Goal: Information Seeking & Learning: Learn about a topic

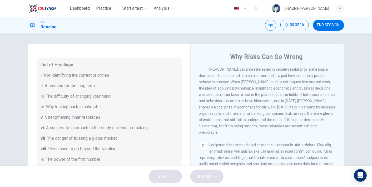
scroll to position [156, 0]
click at [282, 130] on span "In the 1960s a young American research psychologist, Daniel Kahneman, became in…" at bounding box center [267, 98] width 137 height 74
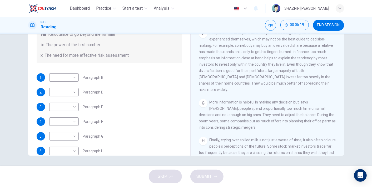
scroll to position [101, 0]
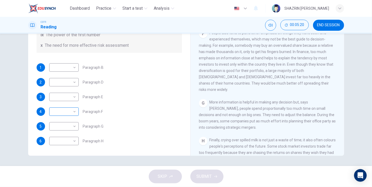
click at [68, 110] on body "Dashboard Practice Start a test Analysis English en ​ SHAZRIN SOFIA BINTI SORID…" at bounding box center [186, 93] width 372 height 187
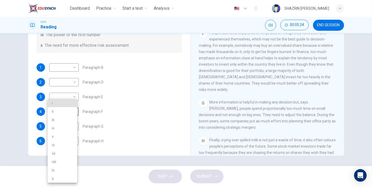
click at [56, 178] on li "x" at bounding box center [62, 179] width 29 height 8
type input "x"
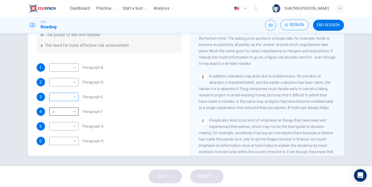
click at [65, 98] on body "Dashboard Practice Start a test Analysis English en ​ SHAZRIN SOFIA BINTI SORID…" at bounding box center [186, 93] width 372 height 187
click at [60, 120] on li "iii" at bounding box center [62, 120] width 29 height 8
type input "iii"
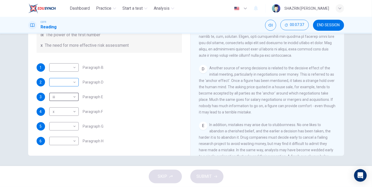
click at [69, 82] on body "Dashboard Practice Start a test Analysis English en ​ SHAZRIN SOFIA BINTI SORID…" at bounding box center [186, 93] width 372 height 187
click at [60, 140] on li "vii" at bounding box center [62, 141] width 29 height 8
type input "vii"
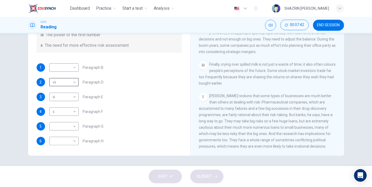
scroll to position [476, 0]
click at [220, 113] on span "Kahneman reckons that some types of businesses are much better than others at d…" at bounding box center [266, 121] width 134 height 55
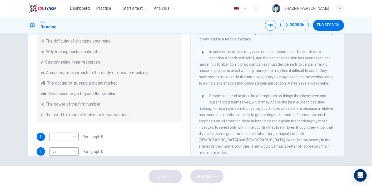
scroll to position [33, 0]
click at [71, 135] on body "Dashboard Practice Start a test Analysis English en ​ SHAZRIN SOFIA BINTI SORID…" at bounding box center [186, 93] width 372 height 187
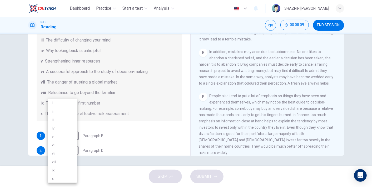
click at [60, 128] on li "iv" at bounding box center [62, 128] width 29 height 8
type input "iv"
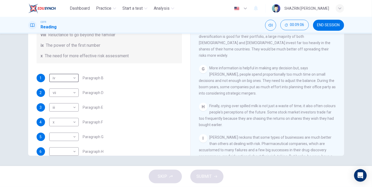
scroll to position [101, 0]
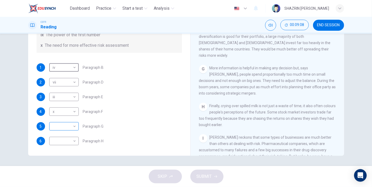
click at [73, 128] on body "Dashboard Practice Start a test Analysis English en ​ SHAZRIN SOFIA BINTI SORID…" at bounding box center [186, 93] width 372 height 187
click at [58, 136] on li "v" at bounding box center [62, 137] width 29 height 8
type input "v"
click at [62, 137] on body "Dashboard Practice Start a test Analysis English en ​ SHAZRIN SOFIA BINTI SORID…" at bounding box center [186, 93] width 372 height 187
click at [58, 105] on li "i" at bounding box center [62, 103] width 29 height 8
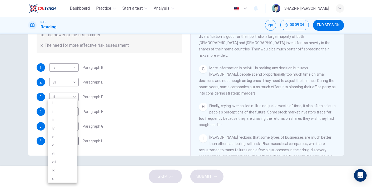
type input "i"
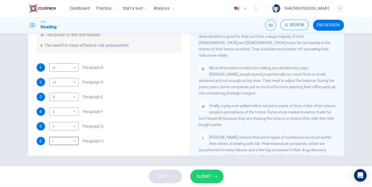
click at [205, 179] on span "SUBMIT" at bounding box center [204, 176] width 15 height 7
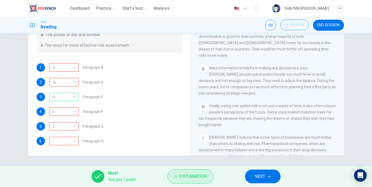
click at [185, 179] on span "Explanation" at bounding box center [193, 176] width 28 height 7
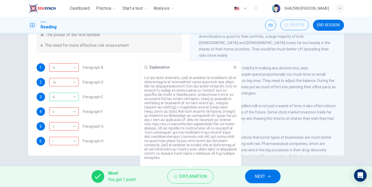
click at [129, 141] on div "6 i i ​ Paragraph H" at bounding box center [109, 141] width 145 height 8
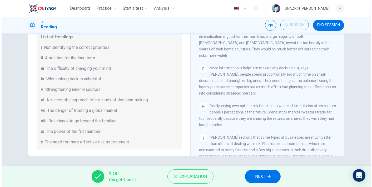
scroll to position [0, 0]
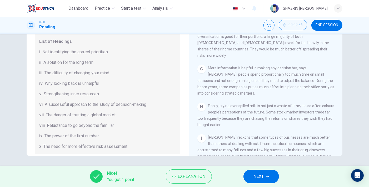
click at [260, 178] on span "NEXT" at bounding box center [259, 176] width 10 height 7
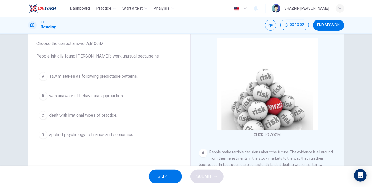
scroll to position [29, 0]
click at [119, 78] on span "saw mistakes as following predictable patterns." at bounding box center [93, 76] width 88 height 6
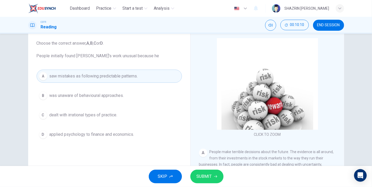
click at [204, 173] on button "SUBMIT" at bounding box center [206, 177] width 33 height 14
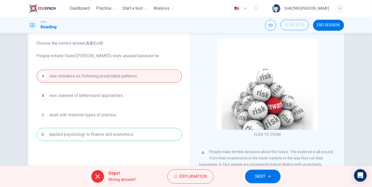
click at [252, 176] on button "NEXT" at bounding box center [263, 177] width 36 height 14
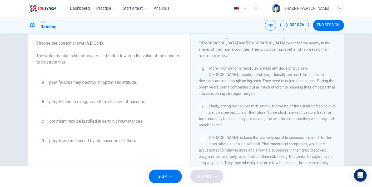
scroll to position [491, 0]
click at [127, 140] on span "people are influenced by the success of others." at bounding box center [93, 141] width 88 height 6
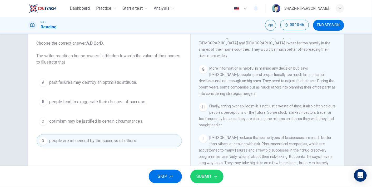
click at [203, 178] on span "SUBMIT" at bounding box center [204, 176] width 15 height 7
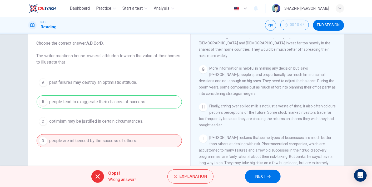
click at [259, 176] on span "NEXT" at bounding box center [260, 176] width 10 height 7
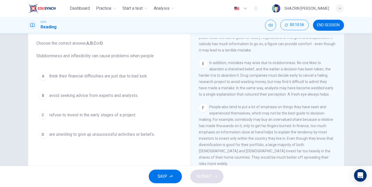
scroll to position [359, 0]
click at [72, 98] on span "avoid seeking advice from experts and analysts." at bounding box center [93, 96] width 89 height 6
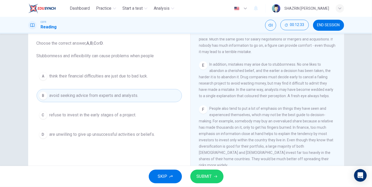
click at [205, 174] on span "SUBMIT" at bounding box center [204, 176] width 15 height 7
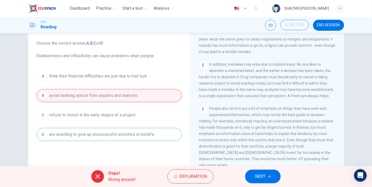
click at [259, 174] on span "NEXT" at bounding box center [260, 176] width 10 height 7
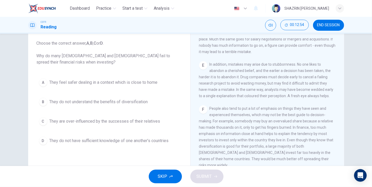
click at [132, 121] on span "They are over-influenced by the successes of their relatives" at bounding box center [104, 121] width 111 height 6
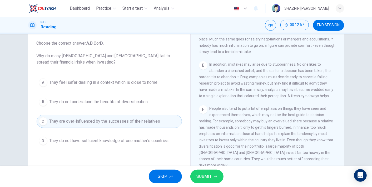
click at [201, 177] on span "SUBMIT" at bounding box center [204, 176] width 15 height 7
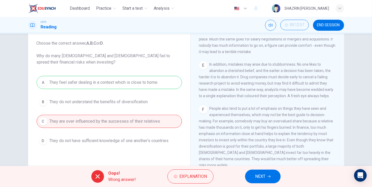
click at [250, 173] on button "NEXT" at bounding box center [263, 177] width 36 height 14
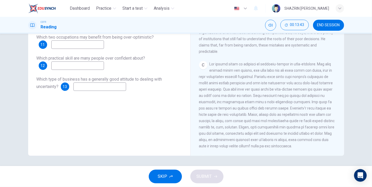
scroll to position [170, 0]
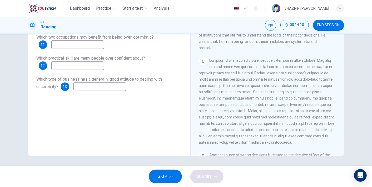
click at [319, 21] on button "END SESSION" at bounding box center [328, 25] width 31 height 11
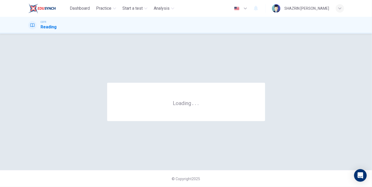
scroll to position [0, 0]
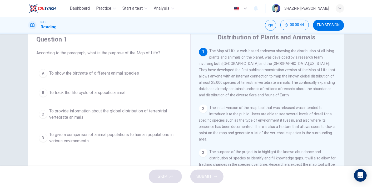
scroll to position [24, 0]
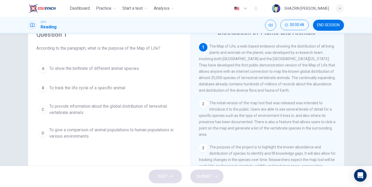
click at [75, 107] on span "To provide information about the global distribution of terrestrial vertebrate …" at bounding box center [114, 109] width 130 height 13
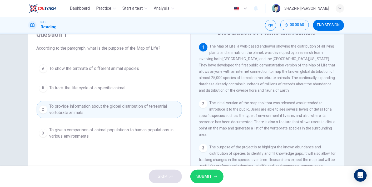
click at [208, 180] on span "SUBMIT" at bounding box center [204, 176] width 15 height 7
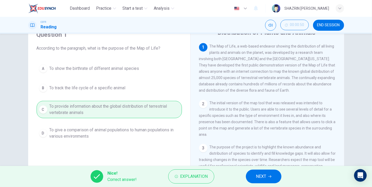
click at [252, 178] on button "NEXT" at bounding box center [264, 177] width 36 height 14
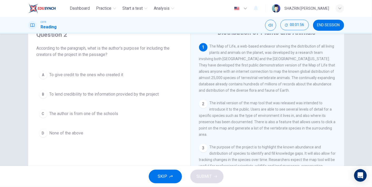
click at [55, 136] on button "D None of the above" at bounding box center [109, 133] width 145 height 13
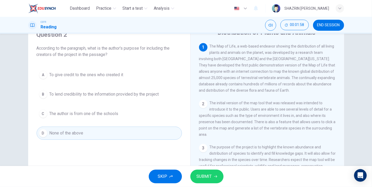
click at [207, 175] on span "SUBMIT" at bounding box center [204, 176] width 15 height 7
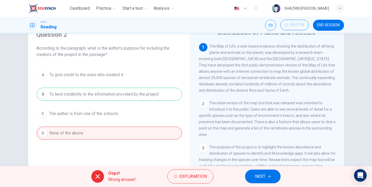
click at [257, 175] on span "NEXT" at bounding box center [260, 176] width 10 height 7
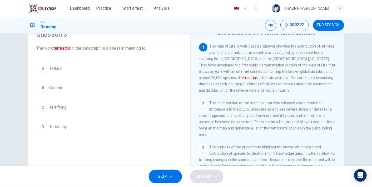
click at [59, 105] on span "Terrifying" at bounding box center [57, 108] width 17 height 6
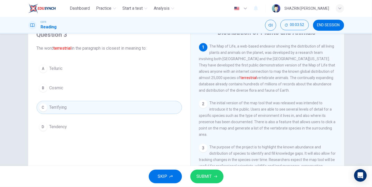
click at [73, 70] on button "A Telluric" at bounding box center [109, 68] width 145 height 13
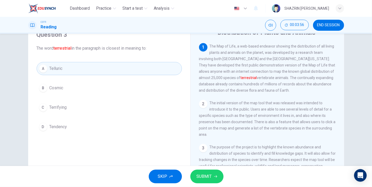
click at [205, 181] on button "SUBMIT" at bounding box center [206, 177] width 33 height 14
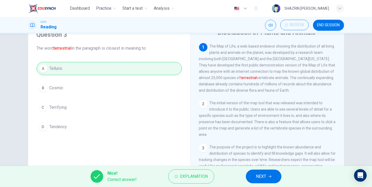
click at [256, 175] on span "NEXT" at bounding box center [261, 176] width 10 height 7
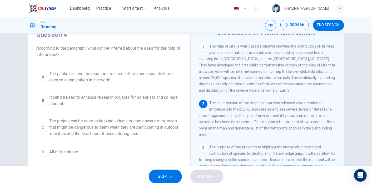
click at [122, 74] on span "The public can use the map tool to share information about different diverse co…" at bounding box center [114, 77] width 130 height 13
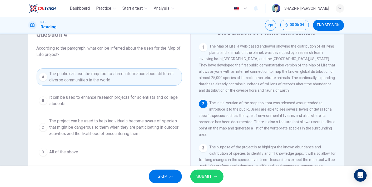
click at [208, 180] on span "SUBMIT" at bounding box center [204, 176] width 15 height 7
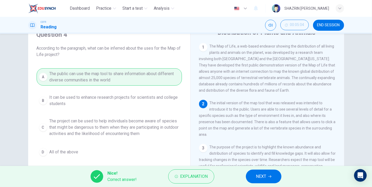
click at [256, 172] on button "NEXT" at bounding box center [264, 177] width 36 height 14
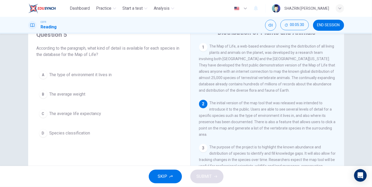
click at [93, 77] on span "The type of environment it lives in" at bounding box center [80, 75] width 62 height 6
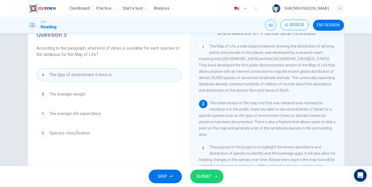
click at [203, 177] on span "SUBMIT" at bounding box center [204, 176] width 15 height 7
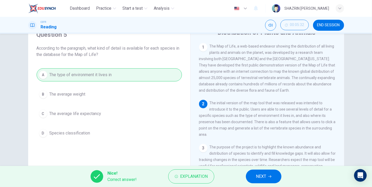
click at [257, 170] on button "NEXT" at bounding box center [264, 177] width 36 height 14
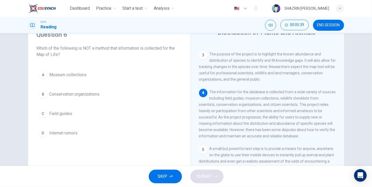
scroll to position [97, 0]
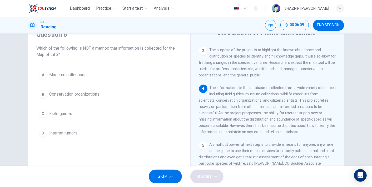
click at [73, 130] on span "Internet rumors" at bounding box center [63, 133] width 28 height 6
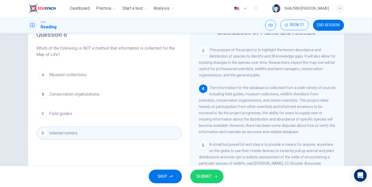
click at [205, 177] on span "SUBMIT" at bounding box center [204, 176] width 15 height 7
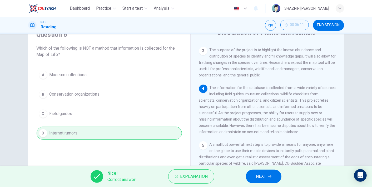
click at [267, 175] on button "NEXT" at bounding box center [264, 177] width 36 height 14
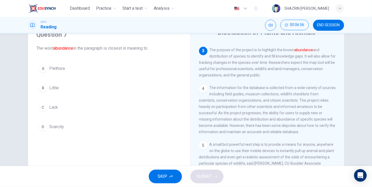
click at [68, 68] on button "A Plethora" at bounding box center [109, 68] width 145 height 13
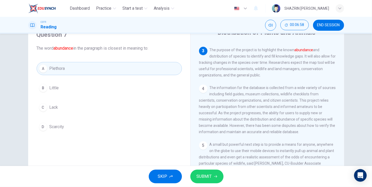
click at [209, 177] on span "SUBMIT" at bounding box center [204, 176] width 15 height 7
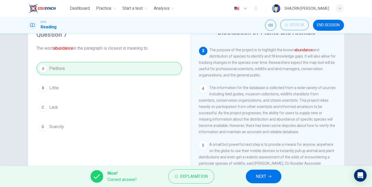
click at [258, 177] on span "NEXT" at bounding box center [261, 176] width 10 height 7
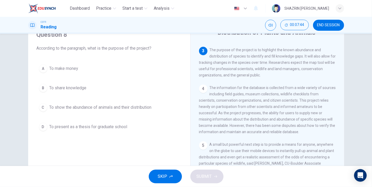
click at [113, 86] on button "B To share knowledge" at bounding box center [109, 88] width 145 height 13
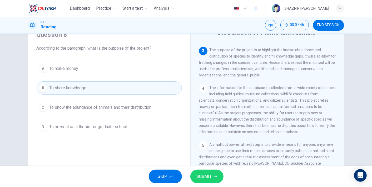
click at [218, 179] on button "SUBMIT" at bounding box center [206, 177] width 33 height 14
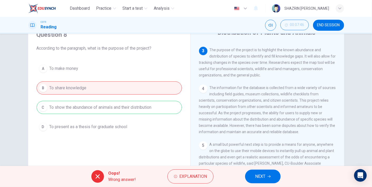
click at [264, 176] on span "NEXT" at bounding box center [260, 176] width 10 height 7
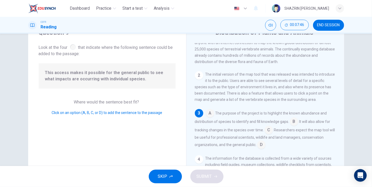
scroll to position [41, 0]
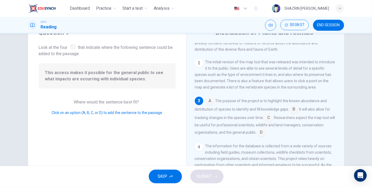
click at [259, 137] on input at bounding box center [261, 133] width 8 height 8
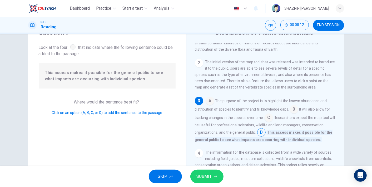
click at [204, 180] on span "SUBMIT" at bounding box center [204, 176] width 15 height 7
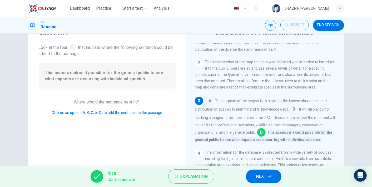
click at [253, 177] on button "NEXT" at bounding box center [264, 177] width 36 height 14
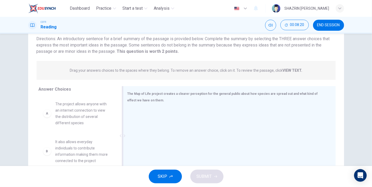
scroll to position [29, 0]
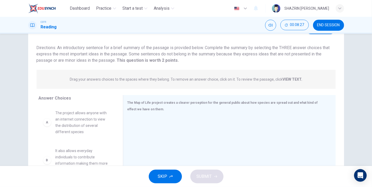
click at [220, 79] on p "Drag your answers choices to the spaces where they belong. To remove an answer …" at bounding box center [186, 79] width 232 height 4
click at [287, 80] on strong "VIEW TEXT." at bounding box center [292, 79] width 20 height 4
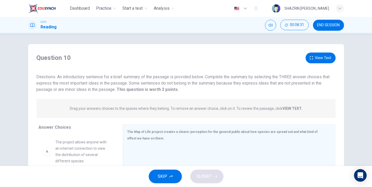
click at [318, 58] on button "View Text" at bounding box center [321, 58] width 30 height 11
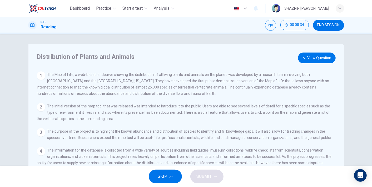
click at [308, 58] on button "View Question" at bounding box center [317, 58] width 38 height 11
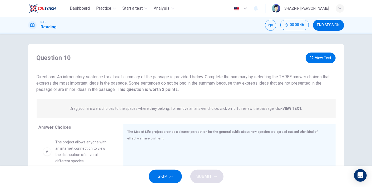
click at [308, 58] on button "View Text" at bounding box center [321, 58] width 30 height 11
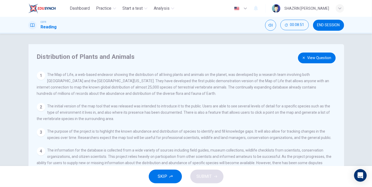
click at [307, 54] on button "View Question" at bounding box center [317, 58] width 38 height 11
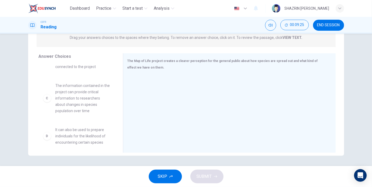
scroll to position [62, 0]
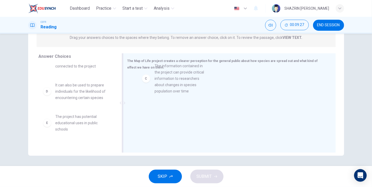
drag, startPoint x: 47, startPoint y: 100, endPoint x: 150, endPoint y: 81, distance: 105.0
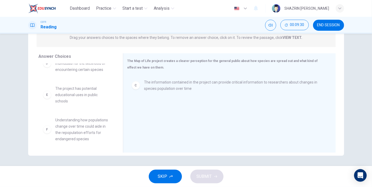
scroll to position [91, 0]
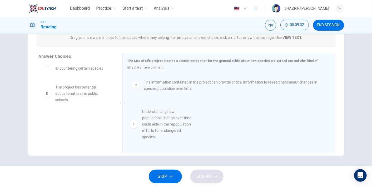
drag, startPoint x: 65, startPoint y: 129, endPoint x: 158, endPoint y: 122, distance: 92.9
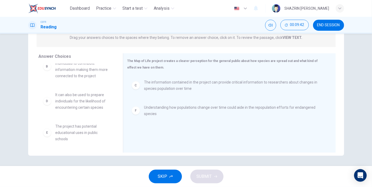
scroll to position [53, 0]
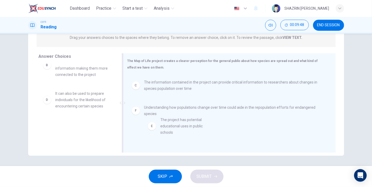
drag, startPoint x: 87, startPoint y: 132, endPoint x: 200, endPoint y: 126, distance: 113.4
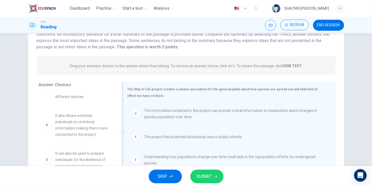
scroll to position [49, 0]
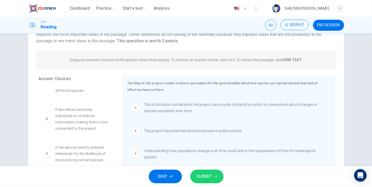
click at [208, 180] on span "SUBMIT" at bounding box center [204, 176] width 15 height 7
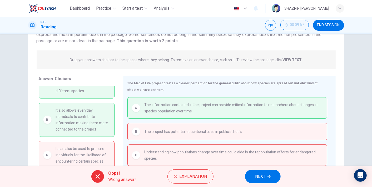
scroll to position [23, 0]
click at [265, 179] on span "NEXT" at bounding box center [260, 176] width 10 height 7
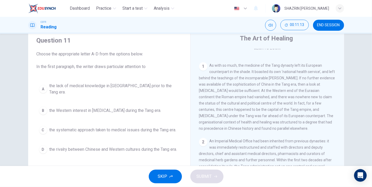
scroll to position [19, 0]
click at [135, 85] on span "the lack of medical knowledge in China prior to the Tang era." at bounding box center [114, 88] width 130 height 13
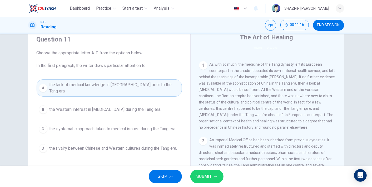
click at [207, 177] on span "SUBMIT" at bounding box center [204, 176] width 15 height 7
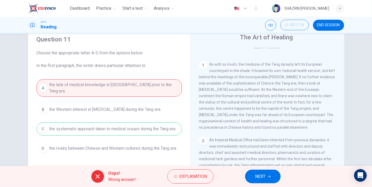
click at [266, 180] on button "NEXT" at bounding box center [263, 177] width 36 height 14
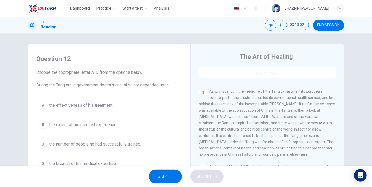
scroll to position [97, 0]
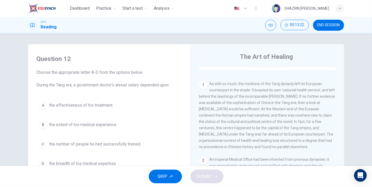
click at [231, 133] on span "As with so much, the medicine of the Tang dynasty left its European counterpart…" at bounding box center [267, 115] width 136 height 67
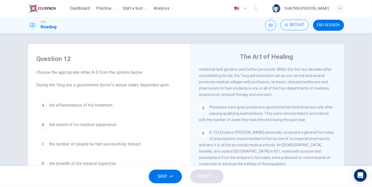
scroll to position [214, 0]
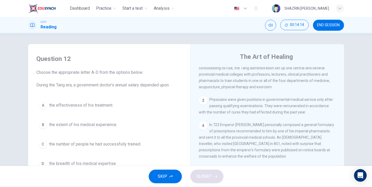
click at [92, 126] on span "the extent of his medical experience." at bounding box center [83, 125] width 68 height 6
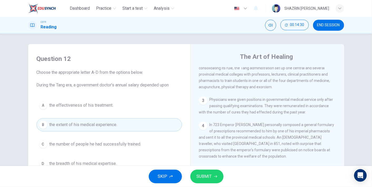
click at [207, 179] on span "SUBMIT" at bounding box center [204, 176] width 15 height 7
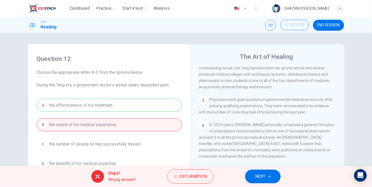
click at [268, 178] on icon "button" at bounding box center [268, 176] width 3 height 3
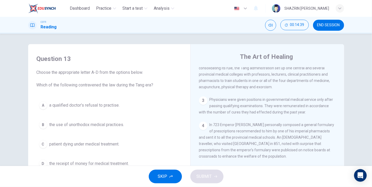
drag, startPoint x: 78, startPoint y: 85, endPoint x: 100, endPoint y: 85, distance: 22.1
click at [100, 85] on span "Choose the appropriate letter A-D from the options below. Which of the followin…" at bounding box center [109, 79] width 145 height 19
click at [325, 27] on span "END SESSION" at bounding box center [328, 25] width 23 height 4
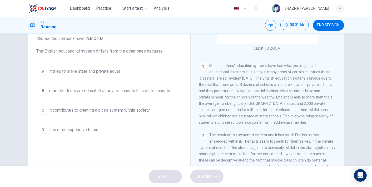
scroll to position [78, 0]
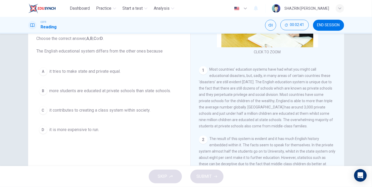
click at [122, 109] on span "it contributes to creating a class system within society." at bounding box center [99, 110] width 101 height 6
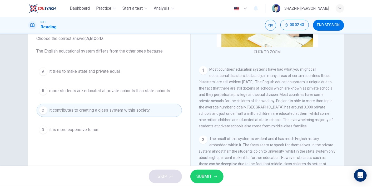
click at [207, 177] on span "SUBMIT" at bounding box center [204, 176] width 15 height 7
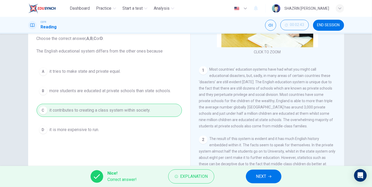
click at [255, 175] on button "NEXT" at bounding box center [264, 177] width 36 height 14
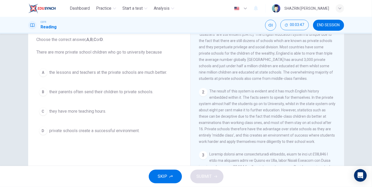
scroll to position [34, 0]
click at [116, 127] on span "private schools create a successful environment." at bounding box center [94, 130] width 90 height 6
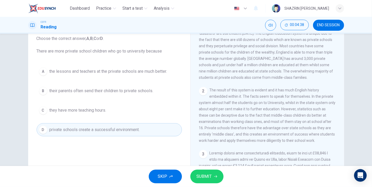
click at [206, 172] on button "SUBMIT" at bounding box center [206, 177] width 33 height 14
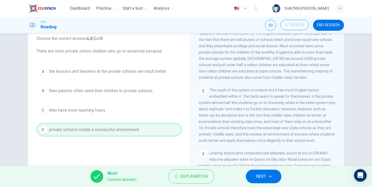
click at [252, 173] on button "NEXT" at bounding box center [264, 177] width 36 height 14
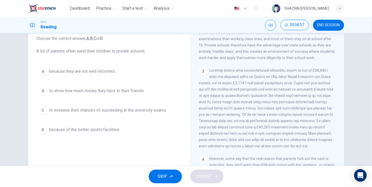
scroll to position [214, 0]
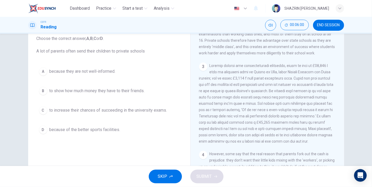
click at [147, 111] on span "to increase their chances of succeeding in the university exams." at bounding box center [108, 110] width 118 height 6
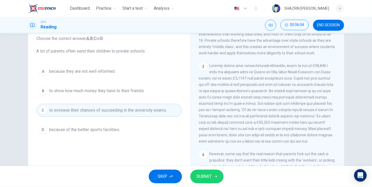
click at [212, 174] on button "SUBMIT" at bounding box center [206, 177] width 33 height 14
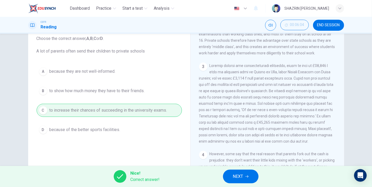
click at [240, 179] on span "NEXT" at bounding box center [238, 176] width 10 height 7
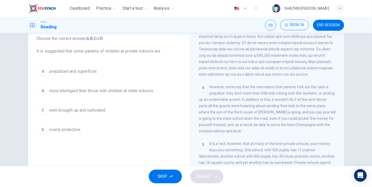
scroll to position [283, 0]
click at [100, 110] on span "well-brought-up and cultivated." at bounding box center [77, 110] width 57 height 6
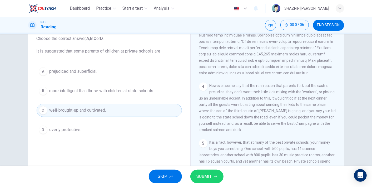
click at [206, 177] on span "SUBMIT" at bounding box center [204, 176] width 15 height 7
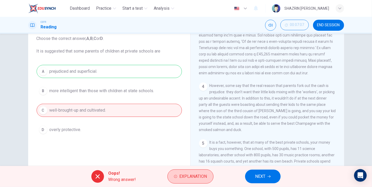
click at [201, 179] on span "Explanation" at bounding box center [193, 176] width 28 height 7
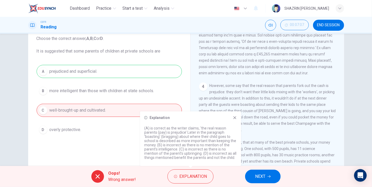
click at [258, 172] on button "NEXT" at bounding box center [263, 177] width 36 height 14
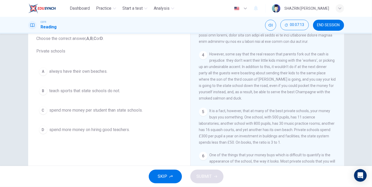
scroll to position [317, 0]
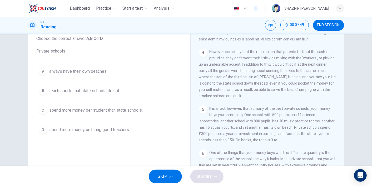
click at [120, 113] on span "spend more money per student than state schools." at bounding box center [95, 110] width 93 height 6
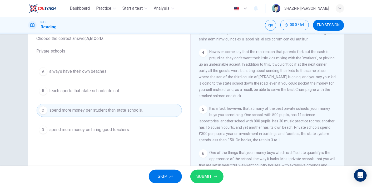
click at [209, 172] on button "SUBMIT" at bounding box center [206, 177] width 33 height 14
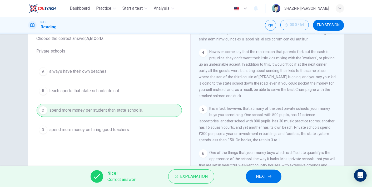
click at [260, 177] on span "NEXT" at bounding box center [261, 176] width 10 height 7
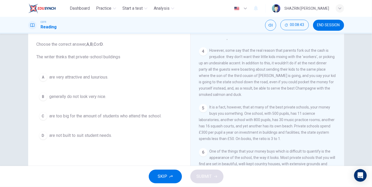
scroll to position [27, 0]
click at [100, 80] on span "are very attractive and luxurious." at bounding box center [78, 78] width 59 height 6
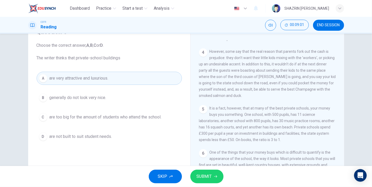
click at [206, 175] on span "SUBMIT" at bounding box center [204, 176] width 15 height 7
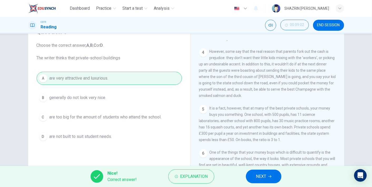
click at [258, 172] on button "NEXT" at bounding box center [264, 177] width 36 height 14
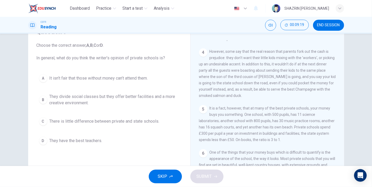
click at [156, 98] on span "They divide social classes but they offer better facilities and a more creative…" at bounding box center [114, 100] width 130 height 13
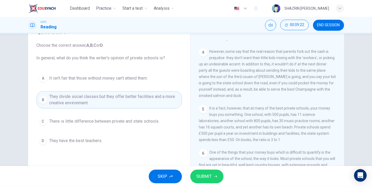
click at [207, 177] on span "SUBMIT" at bounding box center [204, 176] width 15 height 7
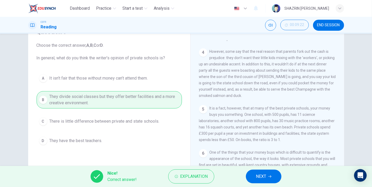
click at [249, 175] on button "NEXT" at bounding box center [264, 177] width 36 height 14
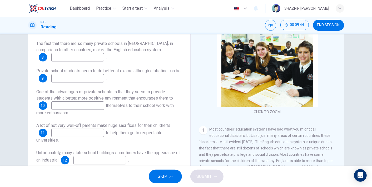
scroll to position [53, 0]
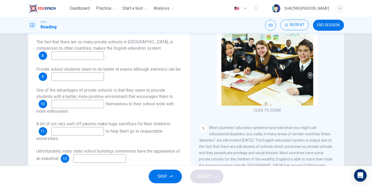
click at [68, 133] on input at bounding box center [77, 131] width 53 height 8
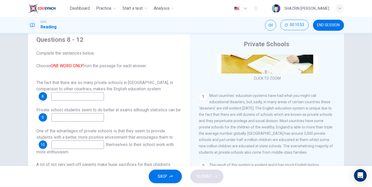
scroll to position [74, 0]
type input "education"
click at [70, 94] on input at bounding box center [77, 96] width 53 height 8
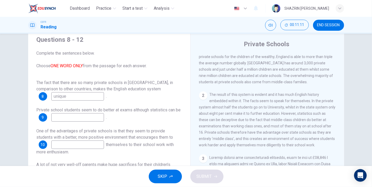
scroll to position [147, 0]
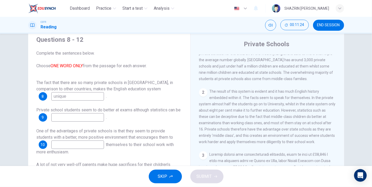
type input "unique"
click at [71, 119] on input at bounding box center [77, 117] width 53 height 8
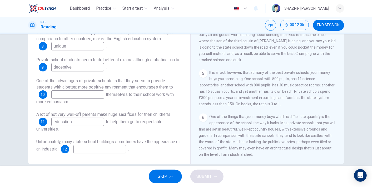
scroll to position [71, 0]
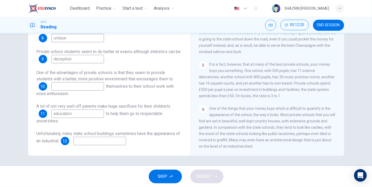
type input "deceptive"
click at [121, 143] on input at bounding box center [99, 141] width 53 height 8
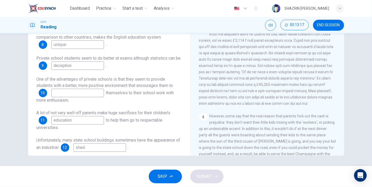
scroll to position [208, 0]
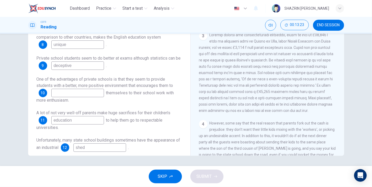
type input "shed"
drag, startPoint x: 241, startPoint y: 42, endPoint x: 264, endPoint y: 41, distance: 23.2
click at [264, 41] on span at bounding box center [266, 73] width 135 height 80
drag, startPoint x: 77, startPoint y: 122, endPoint x: 47, endPoint y: 125, distance: 29.8
click at [47, 125] on div "A lot of not very well-off parents make huge sacrifices for their children’s 11…" at bounding box center [109, 120] width 145 height 21
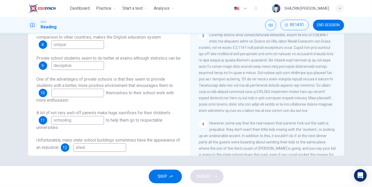
type input "schooling"
click at [72, 94] on input at bounding box center [77, 93] width 53 height 8
type input "boast"
click at [214, 180] on button "SUBMIT" at bounding box center [206, 177] width 33 height 14
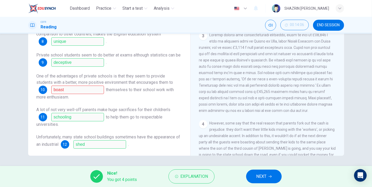
scroll to position [0, 0]
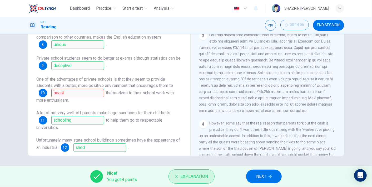
click at [182, 173] on button "Explanation" at bounding box center [191, 177] width 46 height 14
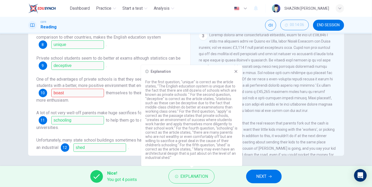
click at [264, 178] on span "NEXT" at bounding box center [261, 176] width 10 height 7
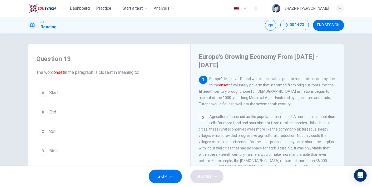
click at [323, 22] on button "END SESSION" at bounding box center [328, 25] width 31 height 11
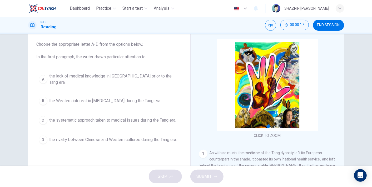
scroll to position [39, 0]
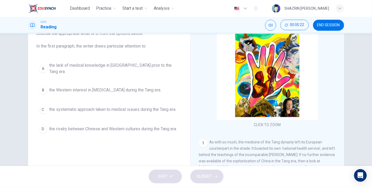
click at [138, 107] on span "the systematic approach taken to medical issues during the Tang era." at bounding box center [112, 110] width 127 height 6
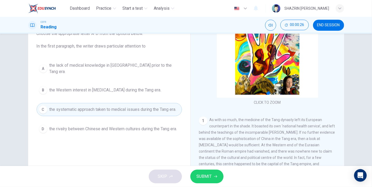
scroll to position [29, 0]
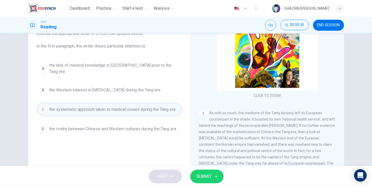
click at [210, 171] on button "SUBMIT" at bounding box center [206, 177] width 33 height 14
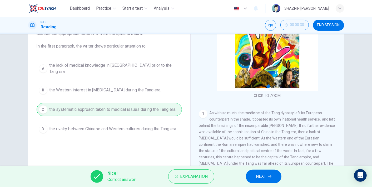
click at [261, 179] on span "NEXT" at bounding box center [261, 176] width 10 height 7
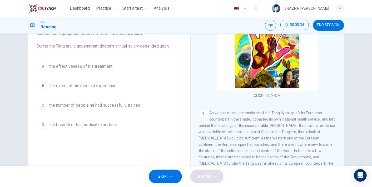
click at [93, 69] on span "the effectiveness of his treatment." at bounding box center [81, 66] width 64 height 6
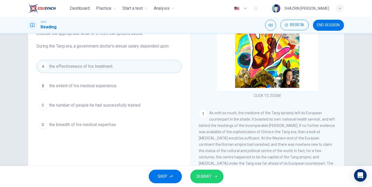
click at [201, 171] on button "SUBMIT" at bounding box center [206, 177] width 33 height 14
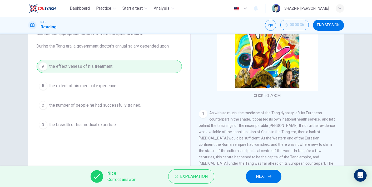
click at [250, 179] on button "NEXT" at bounding box center [264, 177] width 36 height 14
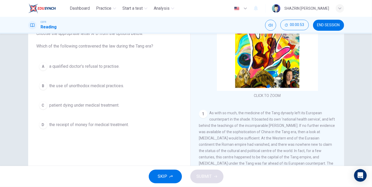
click at [111, 84] on span "the use of unorthodox medical practices." at bounding box center [86, 86] width 75 height 6
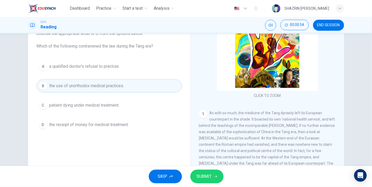
click at [198, 172] on button "SUBMIT" at bounding box center [206, 177] width 33 height 14
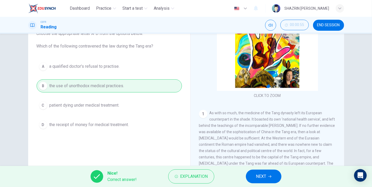
click at [250, 180] on button "NEXT" at bounding box center [264, 177] width 36 height 14
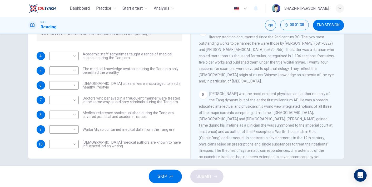
scroll to position [395, 0]
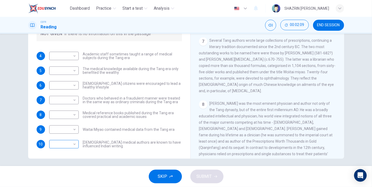
click at [66, 144] on body "Dashboard Practice Start a test Analysis English en ​ SHAZRIN SOFIA BINTI SORID…" at bounding box center [186, 93] width 372 height 187
click at [64, 155] on li "YES" at bounding box center [62, 152] width 29 height 8
type input "YES"
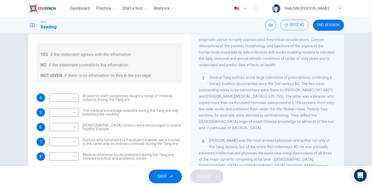
scroll to position [34, 0]
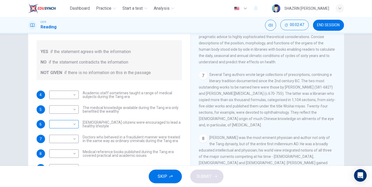
click at [72, 125] on body "Dashboard Practice Start a test Analysis English en ​ SHAZRIN SOFIA BINTI SORID…" at bounding box center [186, 93] width 372 height 187
click at [66, 148] on li "NOT GIVEN" at bounding box center [62, 149] width 29 height 8
type input "NOT GIVEN"
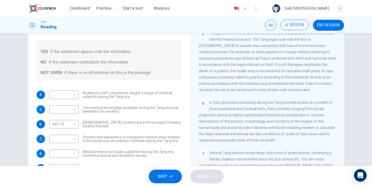
scroll to position [321, 0]
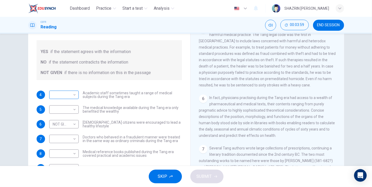
click at [74, 94] on body "Dashboard Practice Start a test Analysis English en ​ SHAZRIN SOFIA BINTI SORID…" at bounding box center [186, 93] width 372 height 187
click at [70, 114] on li "NO" at bounding box center [62, 111] width 29 height 8
type input "NO"
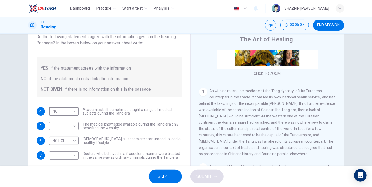
scroll to position [73, 0]
click at [74, 127] on body "Dashboard Practice Start a test Analysis English en ​ SHAZRIN SOFIA BINTI SORID…" at bounding box center [186, 93] width 372 height 187
click at [67, 150] on li "NOT GIVEN" at bounding box center [62, 151] width 29 height 8
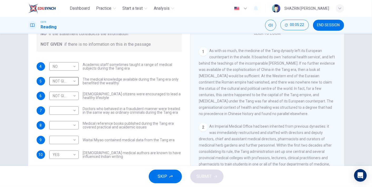
scroll to position [52, 0]
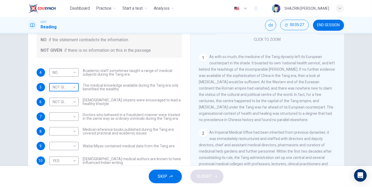
click at [64, 86] on body "Dashboard Practice Start a test Analysis English en ​ SHAZRIN SOFIA BINTI SORID…" at bounding box center [186, 93] width 372 height 187
click at [72, 101] on li "NO" at bounding box center [62, 104] width 29 height 8
type input "NO"
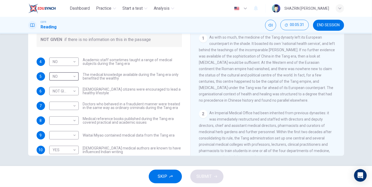
scroll to position [13, 0]
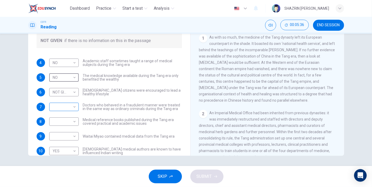
click at [69, 110] on body "Dashboard Practice Start a test Analysis English en ​ SHAZRIN SOFIA BINTI SORID…" at bounding box center [186, 93] width 372 height 187
click at [68, 115] on li "YES" at bounding box center [62, 115] width 29 height 8
type input "YES"
click at [65, 124] on body "Dashboard Practice Start a test Analysis English en ​ SHAZRIN SOFIA BINTI SORID…" at bounding box center [186, 93] width 372 height 187
click at [62, 129] on li "YES" at bounding box center [62, 130] width 29 height 8
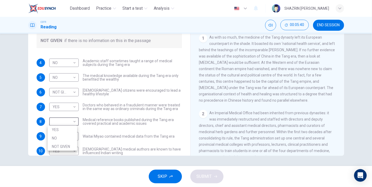
type input "YES"
click at [62, 138] on body "Dashboard Practice Start a test Analysis English en ​ SHAZRIN SOFIA BINTI SORID…" at bounding box center [186, 93] width 372 height 187
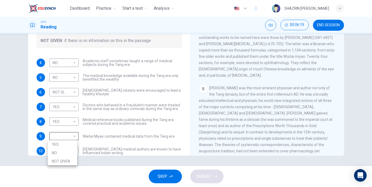
click at [77, 147] on li "YES" at bounding box center [62, 145] width 29 height 8
type input "YES"
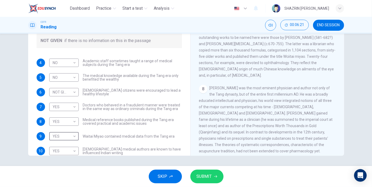
click at [203, 175] on span "SUBMIT" at bounding box center [204, 176] width 15 height 7
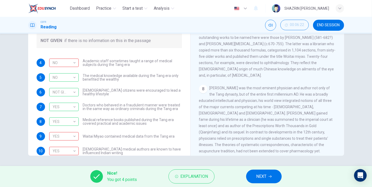
click at [260, 176] on span "NEXT" at bounding box center [261, 176] width 10 height 7
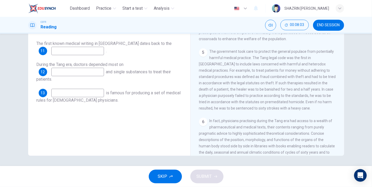
scroll to position [541, 0]
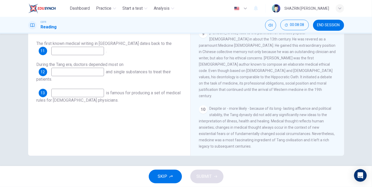
click at [280, 65] on div "9 Sun Simiao rose to the pantheon of Chinese popular Buddhism in about the 13th…" at bounding box center [267, 65] width 137 height 70
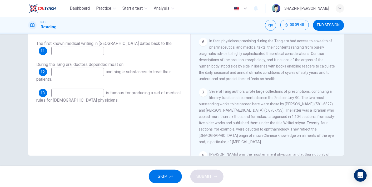
scroll to position [341, 0]
drag, startPoint x: 273, startPoint y: 115, endPoint x: 293, endPoint y: 114, distance: 20.0
click at [293, 114] on span "Several Tang authors wrote large collections of prescriptions, continuing a lit…" at bounding box center [267, 116] width 137 height 55
click at [72, 52] on input at bounding box center [77, 51] width 53 height 8
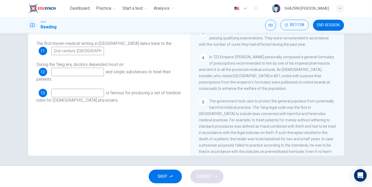
scroll to position [200, 0]
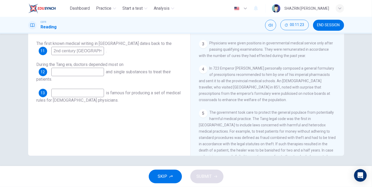
drag, startPoint x: 96, startPoint y: 51, endPoint x: 41, endPoint y: 50, distance: 54.8
click at [41, 50] on div "11 2nd century BC" at bounding box center [71, 51] width 65 height 8
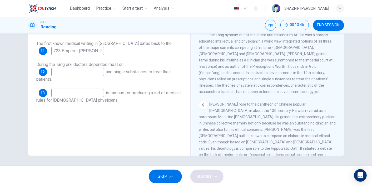
scroll to position [468, 0]
type input "723 Emperor Xuanzong"
click at [83, 75] on input at bounding box center [77, 72] width 53 height 8
type input "prescriptions"
click at [78, 94] on input at bounding box center [77, 93] width 53 height 8
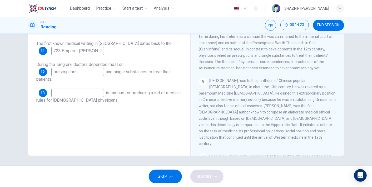
scroll to position [492, 0]
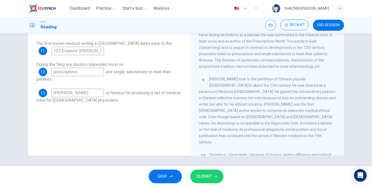
type input "Sun Simiao"
click at [205, 173] on span "SUBMIT" at bounding box center [204, 176] width 15 height 7
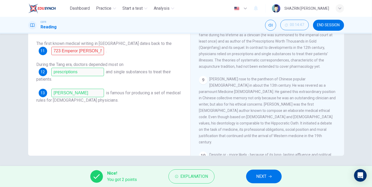
click at [263, 176] on span "NEXT" at bounding box center [261, 176] width 10 height 7
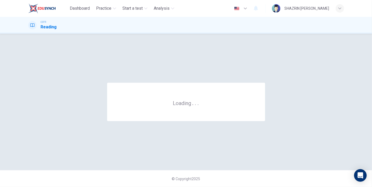
scroll to position [0, 0]
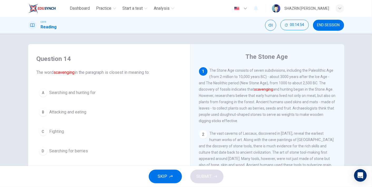
click at [70, 94] on span "Searching and hunting for" at bounding box center [72, 93] width 46 height 6
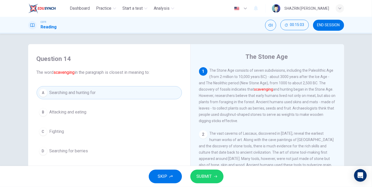
click at [215, 177] on icon "button" at bounding box center [215, 176] width 3 height 3
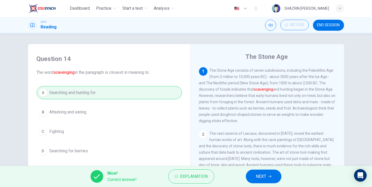
click at [254, 174] on button "NEXT" at bounding box center [264, 177] width 36 height 14
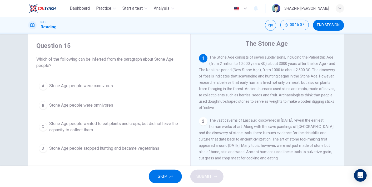
scroll to position [14, 0]
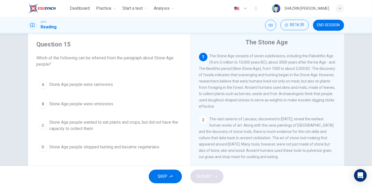
click at [119, 105] on button "B Stone Age people were omnivores" at bounding box center [109, 104] width 145 height 13
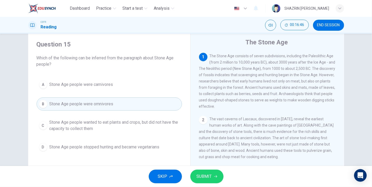
click at [204, 176] on span "SUBMIT" at bounding box center [204, 176] width 15 height 7
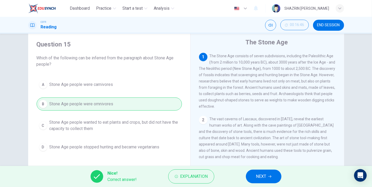
click at [259, 179] on span "NEXT" at bounding box center [261, 176] width 10 height 7
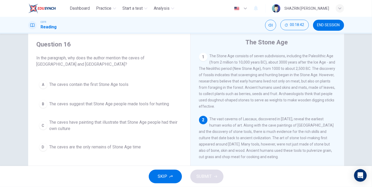
click at [101, 131] on span "The caves have painting that illustrate that Stone Age people had their own cul…" at bounding box center [114, 126] width 130 height 13
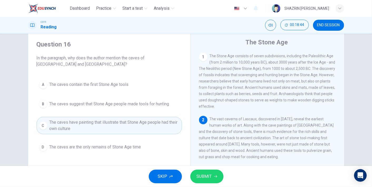
click at [202, 173] on button "SUBMIT" at bounding box center [206, 177] width 33 height 14
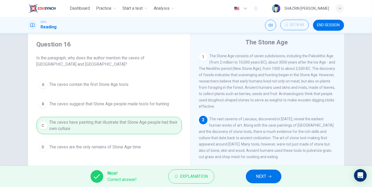
click at [256, 177] on span "NEXT" at bounding box center [261, 176] width 10 height 7
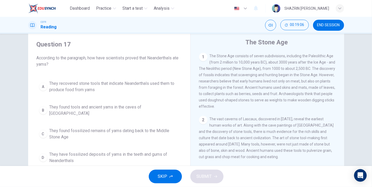
click at [327, 22] on button "END SESSION" at bounding box center [328, 25] width 31 height 11
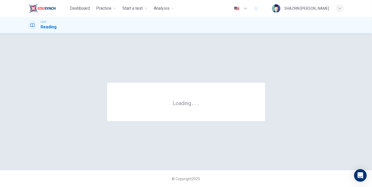
scroll to position [0, 0]
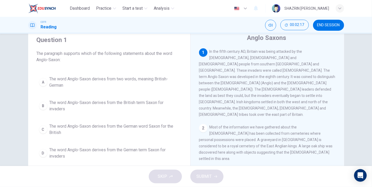
scroll to position [19, 0]
click at [109, 88] on button "A The word Anglo-Saxon derives from two words, meaning British-German" at bounding box center [109, 81] width 145 height 17
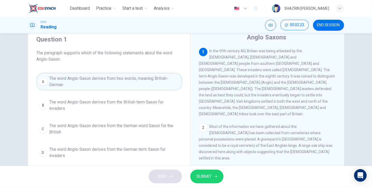
click at [205, 173] on span "SUBMIT" at bounding box center [204, 176] width 15 height 7
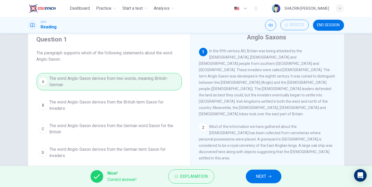
click at [268, 177] on button "NEXT" at bounding box center [264, 177] width 36 height 14
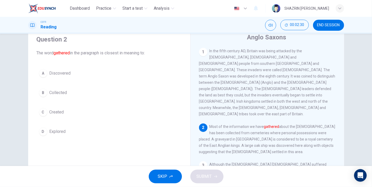
click at [61, 90] on span "Collected" at bounding box center [58, 93] width 18 height 6
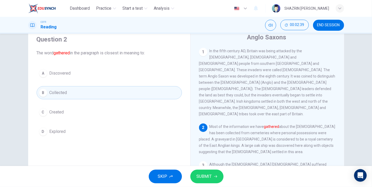
click at [102, 74] on button "A Discovered" at bounding box center [109, 73] width 145 height 13
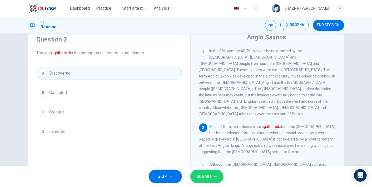
click at [213, 172] on button "SUBMIT" at bounding box center [206, 177] width 33 height 14
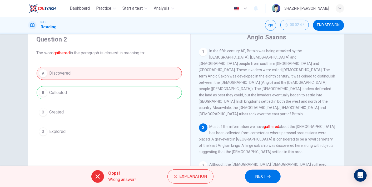
click at [262, 177] on span "NEXT" at bounding box center [260, 176] width 10 height 7
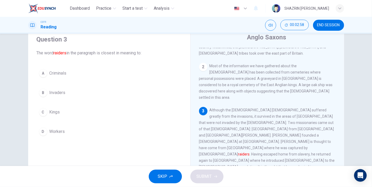
scroll to position [63, 0]
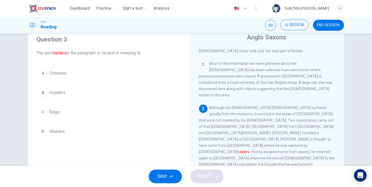
click at [64, 93] on button "B Invaders" at bounding box center [109, 92] width 145 height 13
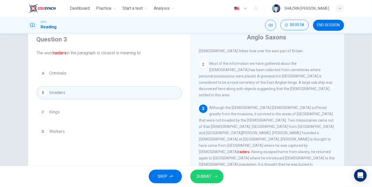
click at [215, 174] on button "SUBMIT" at bounding box center [206, 177] width 33 height 14
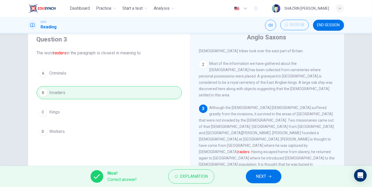
click at [265, 179] on span "NEXT" at bounding box center [261, 176] width 10 height 7
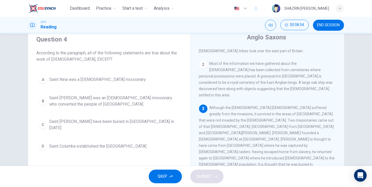
click at [262, 147] on div "3 Although the [DEMOGRAPHIC_DATA] [DEMOGRAPHIC_DATA] suffered greatly from the …" at bounding box center [267, 152] width 137 height 95
click at [158, 123] on span "Saint [PERSON_NAME] have been buried in [GEOGRAPHIC_DATA] in [DATE]" at bounding box center [114, 125] width 130 height 13
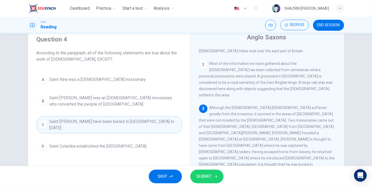
click at [215, 171] on button "SUBMIT" at bounding box center [206, 177] width 33 height 14
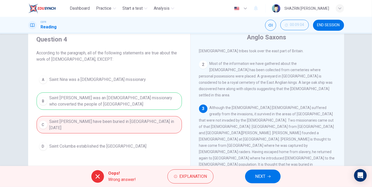
click at [259, 177] on span "NEXT" at bounding box center [260, 176] width 10 height 7
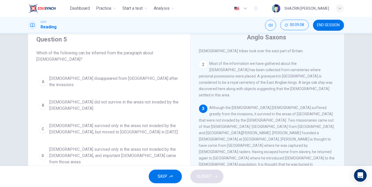
click at [317, 27] on span "END SESSION" at bounding box center [328, 25] width 23 height 4
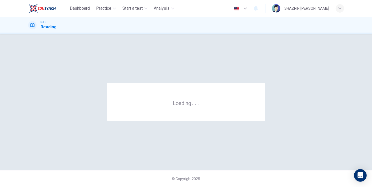
scroll to position [0, 0]
